Goal: Submit feedback/report problem

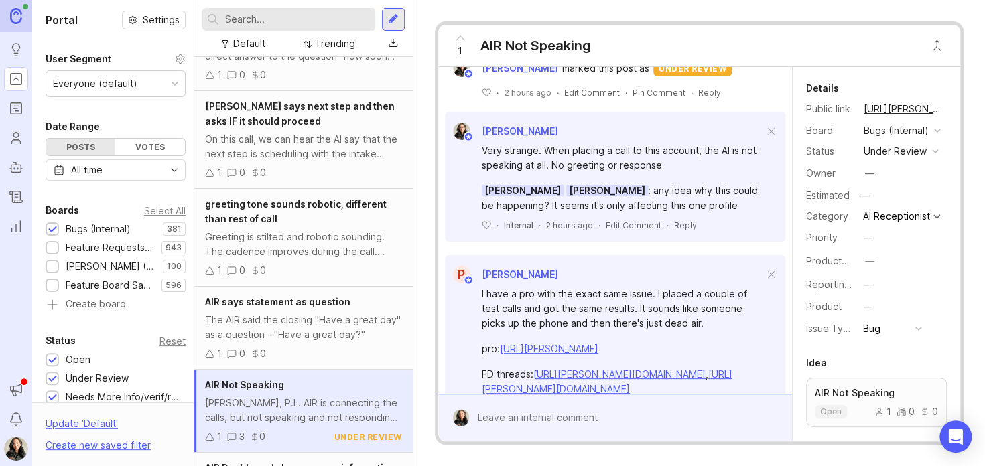
scroll to position [418, 0]
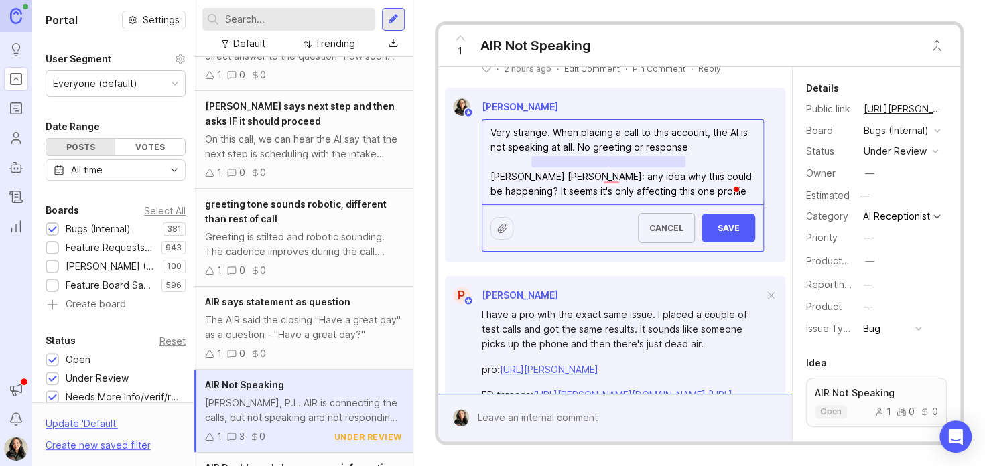
drag, startPoint x: 726, startPoint y: 223, endPoint x: 544, endPoint y: 242, distance: 182.6
click at [544, 242] on form "Very strange. When placing a call to this account, the AI is not speaking at al…" at bounding box center [623, 185] width 282 height 133
type textarea "Very strange. When placing a call to this account, the AI is not speaking at al…"
drag, startPoint x: 544, startPoint y: 242, endPoint x: 723, endPoint y: 251, distance: 179.2
click at [723, 251] on div "Cancel Save" at bounding box center [623, 227] width 281 height 47
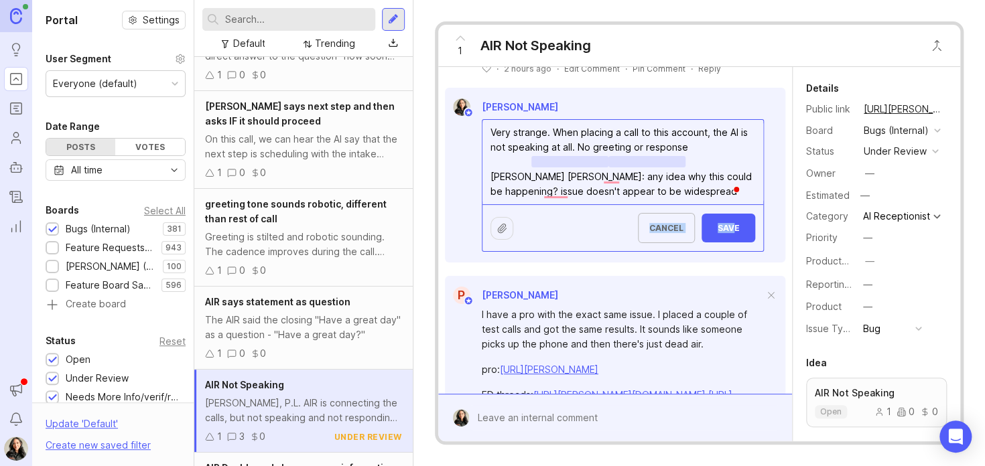
click at [712, 233] on span "Save" at bounding box center [728, 228] width 32 height 10
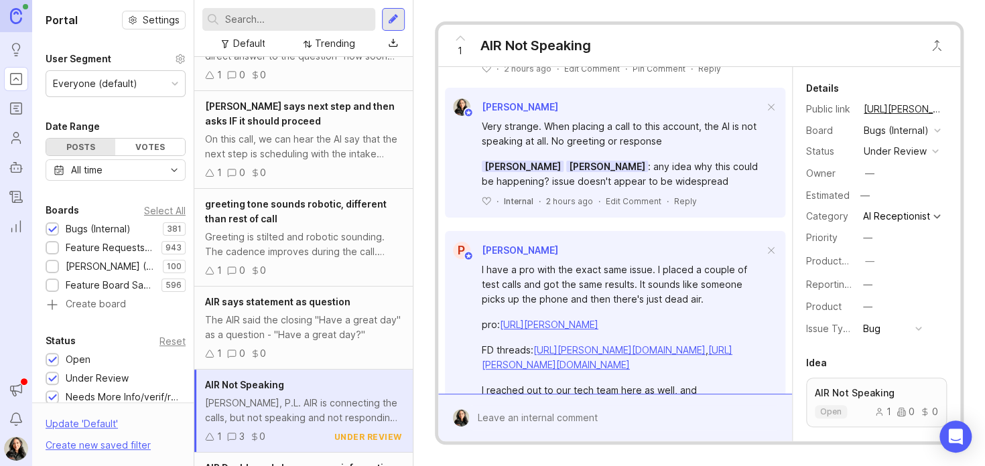
scroll to position [394, 0]
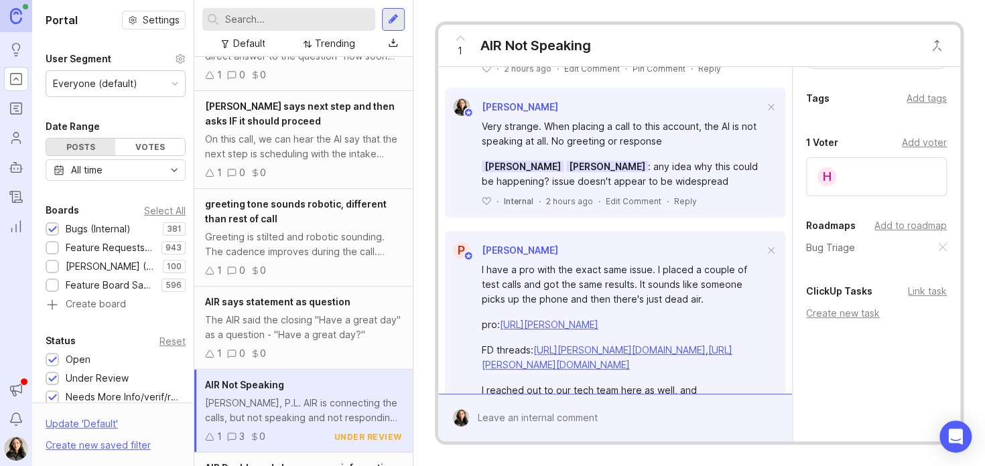
click at [916, 294] on div "Link task" at bounding box center [927, 291] width 39 height 15
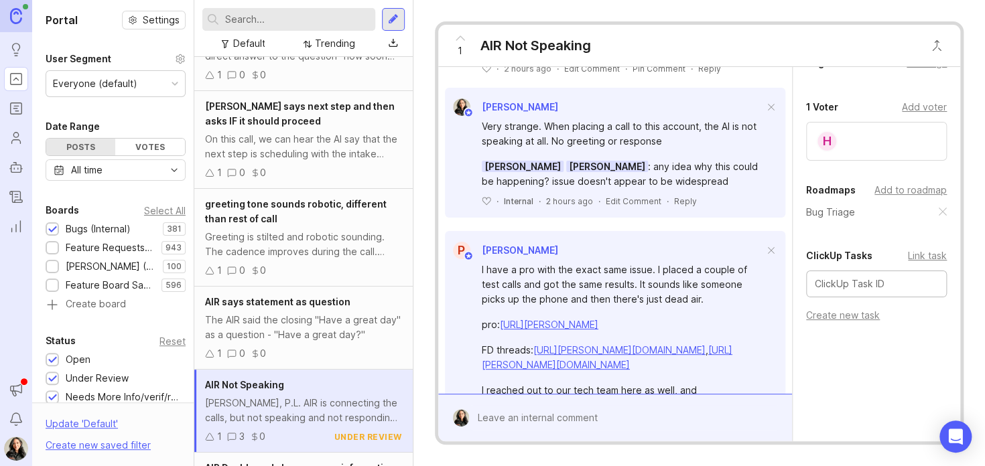
click at [830, 323] on div "Create new task" at bounding box center [876, 315] width 141 height 15
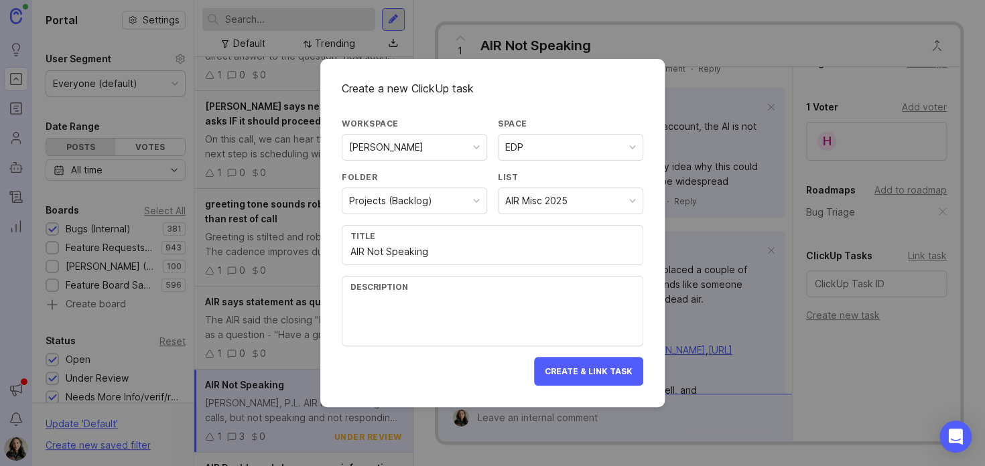
click at [609, 196] on div "AIR Misc 2025" at bounding box center [571, 200] width 144 height 25
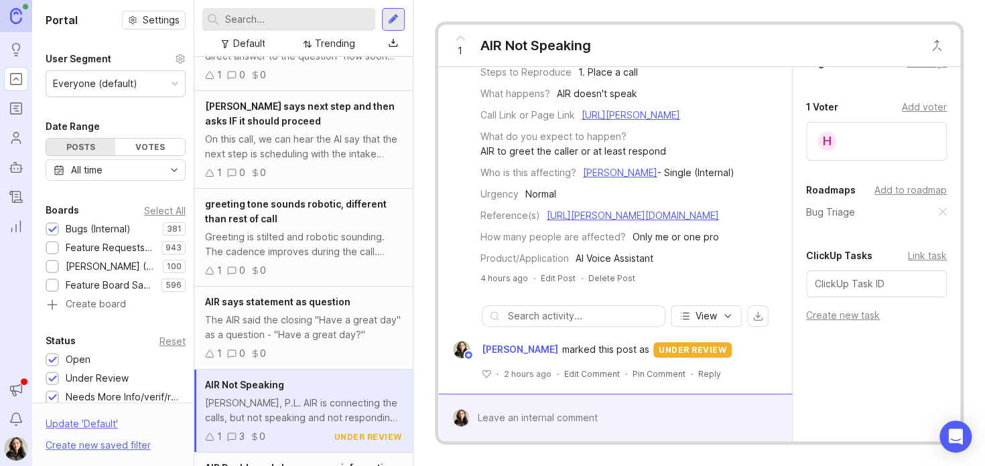
scroll to position [0, 0]
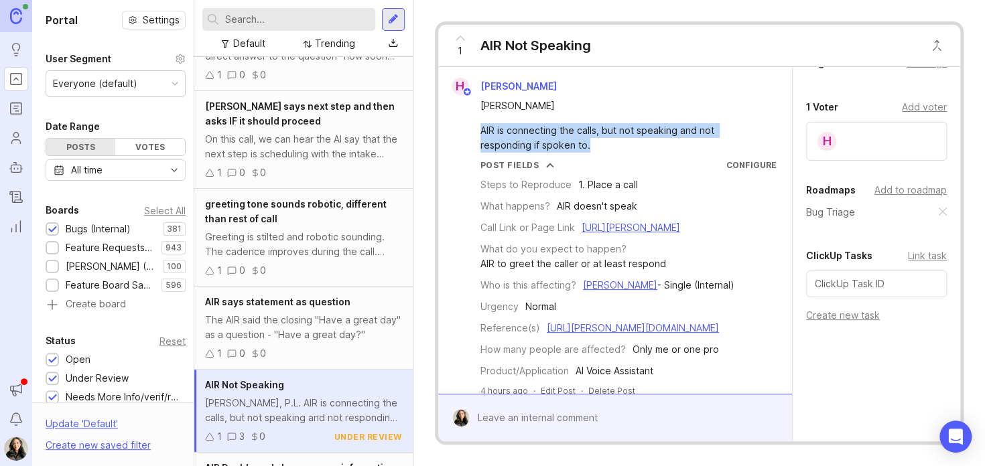
drag, startPoint x: 592, startPoint y: 143, endPoint x: 485, endPoint y: 136, distance: 107.5
click at [485, 136] on div "AIR is connecting the calls, but not speaking and not responding if spoken to." at bounding box center [623, 137] width 285 height 29
copy div "IR is connecting the calls, but not speaking and not responding if spoken to."
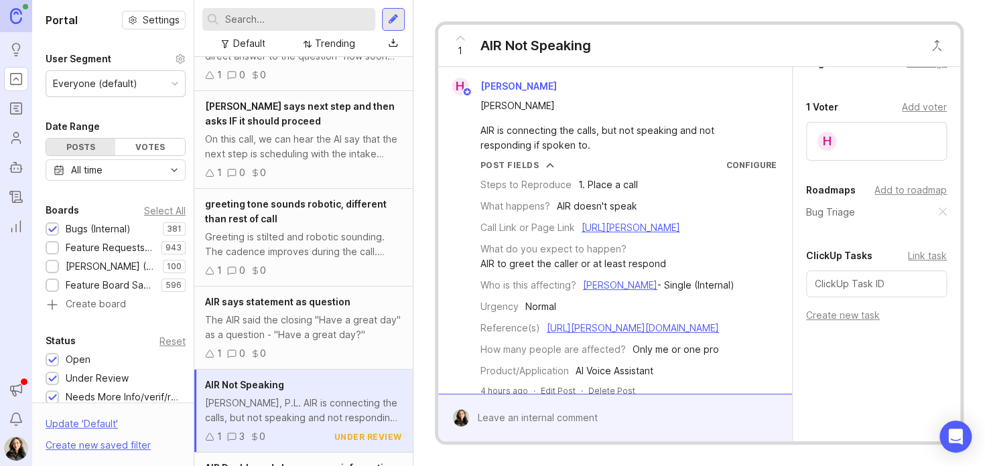
click at [850, 323] on div "Create new task" at bounding box center [876, 315] width 141 height 15
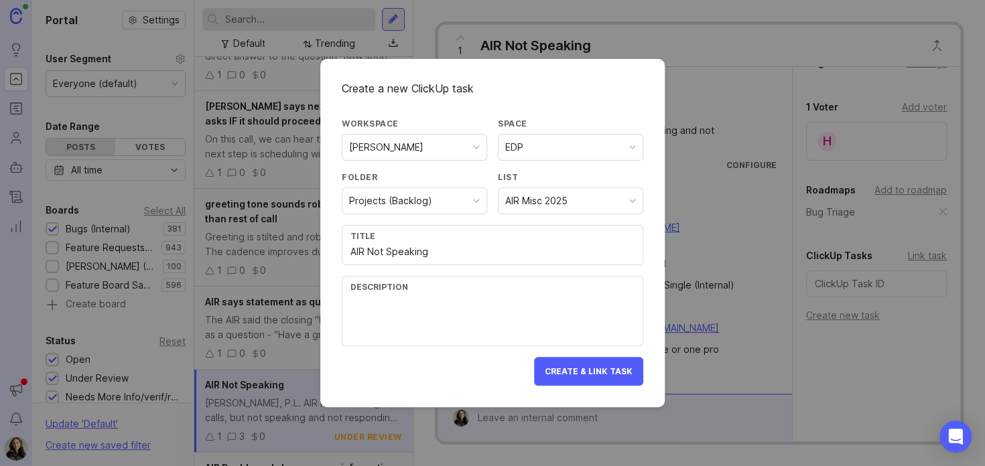
click at [454, 200] on div "Projects (Backlog)" at bounding box center [414, 200] width 144 height 25
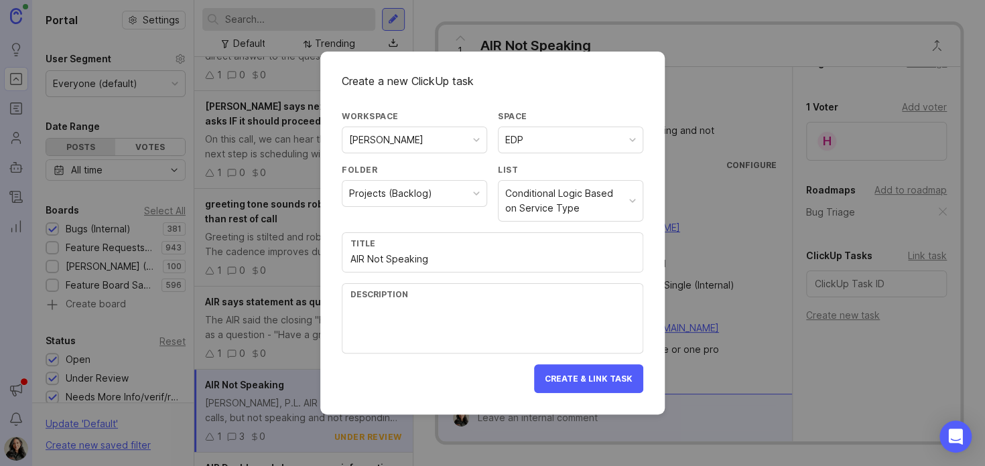
click at [566, 203] on div "Conditional Logic Based on Service Type" at bounding box center [564, 200] width 119 height 29
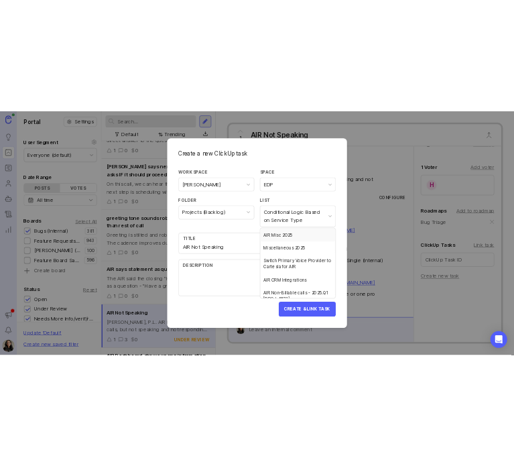
scroll to position [244, 0]
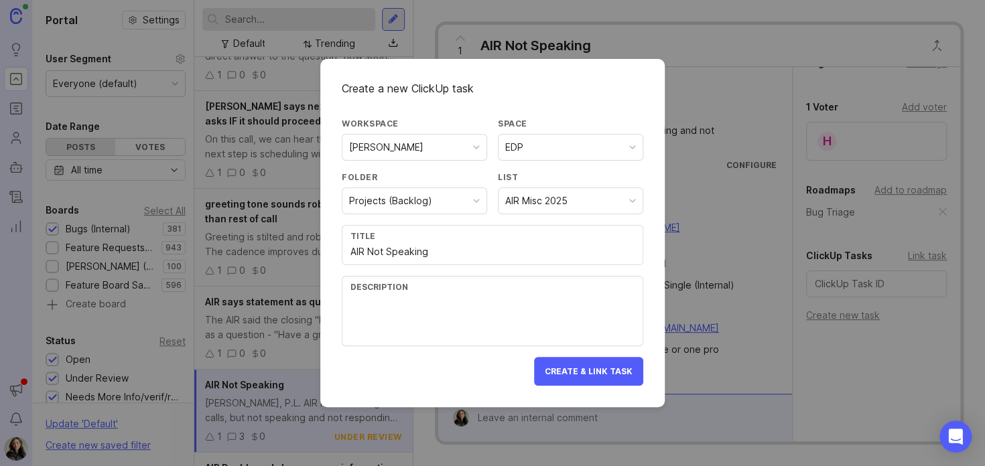
click at [450, 308] on textarea at bounding box center [493, 320] width 284 height 44
paste textarea "IR is connecting the calls, but not speaking and not responding if spoken to."
type textarea "IR is connecting the calls, but not speaking and not responding if spoken to."
click at [559, 363] on button "Create & Link Task" at bounding box center [588, 371] width 109 height 29
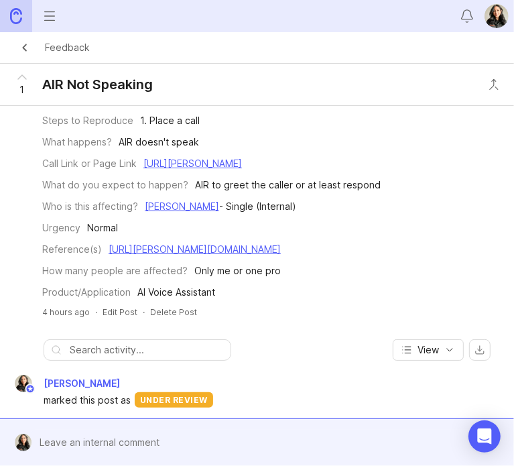
scroll to position [0, 0]
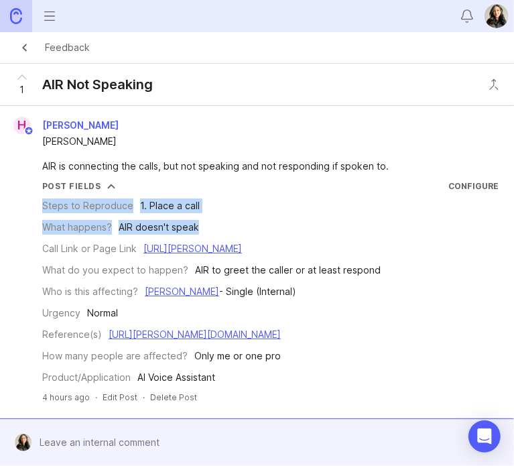
drag, startPoint x: 40, startPoint y: 201, endPoint x: 202, endPoint y: 216, distance: 162.9
click at [202, 216] on div "Post Fields Configure Steps to Reproduce 1. Place a call What happens? AIR does…" at bounding box center [256, 282] width 503 height 204
copy div "Steps to Reproduce 1. Place a call What happens? AIR doesn't speak"
click at [242, 250] on link "[URL][PERSON_NAME]" at bounding box center [192, 248] width 99 height 11
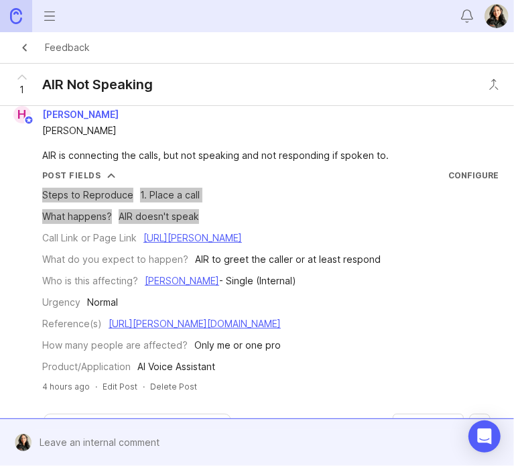
scroll to position [19, 0]
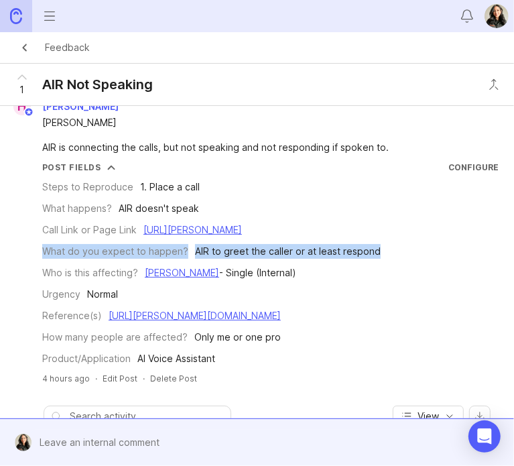
drag, startPoint x: 387, startPoint y: 249, endPoint x: 31, endPoint y: 256, distance: 356.0
click at [31, 256] on div "Post Fields Configure Steps to Reproduce 1. Place a call What happens? AIR does…" at bounding box center [256, 264] width 503 height 204
copy div "What do you expect to happen? AIR to greet the caller or at least respond"
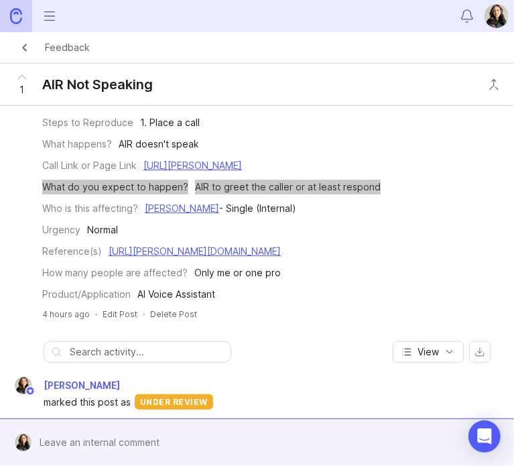
scroll to position [86, 0]
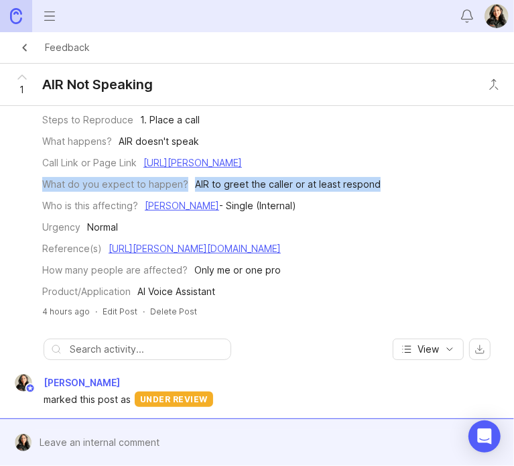
drag, startPoint x: 482, startPoint y: 163, endPoint x: 34, endPoint y: 165, distance: 448.4
click at [34, 165] on div "Post Fields Configure Steps to Reproduce 1. Place a call What happens? AIR does…" at bounding box center [256, 197] width 503 height 204
copy div "Call Link or Page Link [URL][PERSON_NAME]"
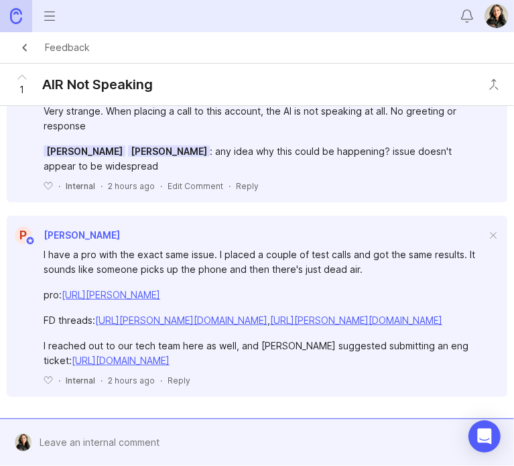
scroll to position [479, 0]
drag, startPoint x: 258, startPoint y: 270, endPoint x: 64, endPoint y: 276, distance: 193.8
click at [64, 288] on div "pro: [URL][PERSON_NAME]" at bounding box center [265, 295] width 442 height 15
copy link "[URL][PERSON_NAME]"
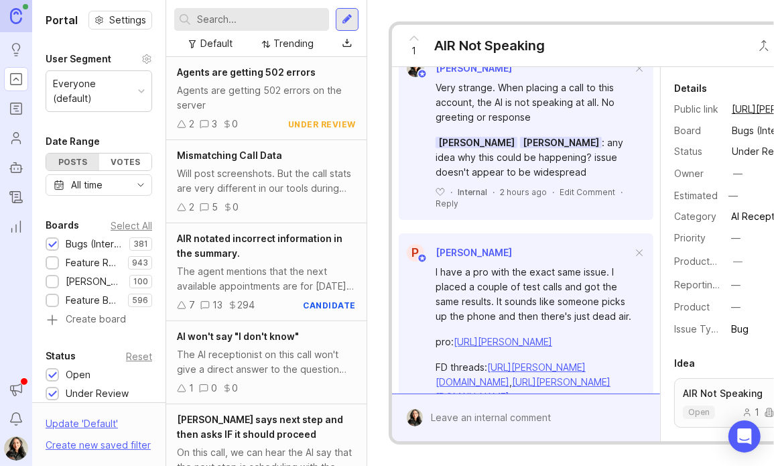
scroll to position [528, 0]
